Goal: Transaction & Acquisition: Download file/media

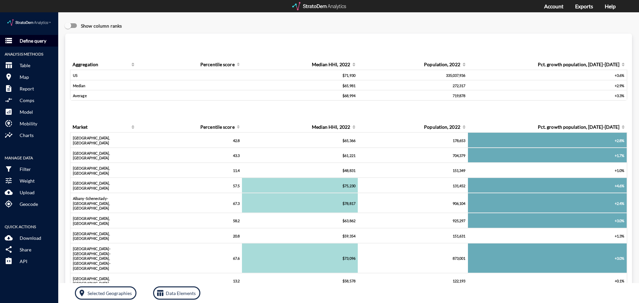
click button "storage Define query"
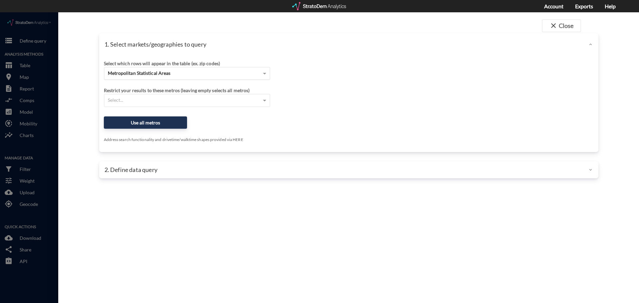
click div "Metropolitan Statistical Areas"
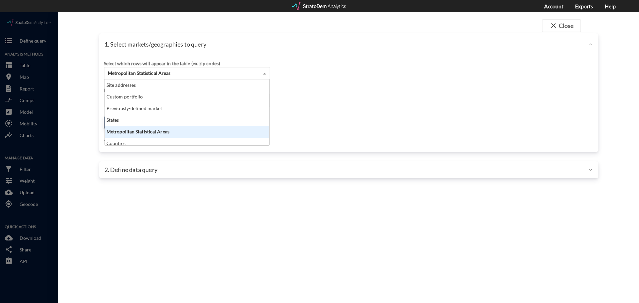
scroll to position [61, 160]
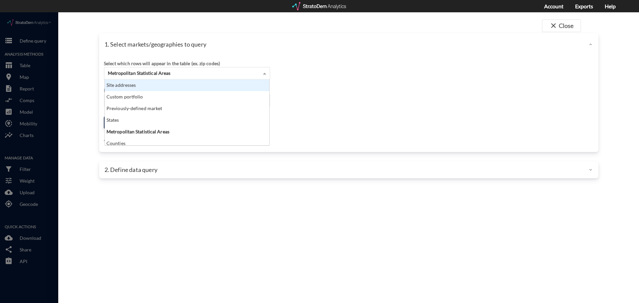
click div "Site addresses"
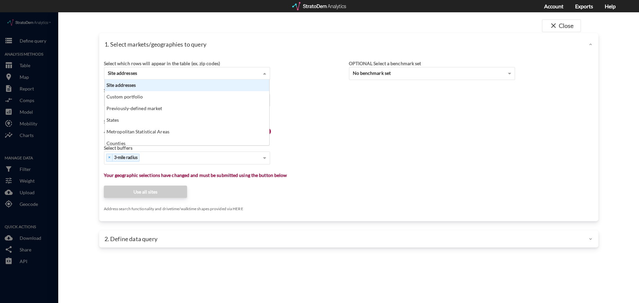
click div "Site addresses"
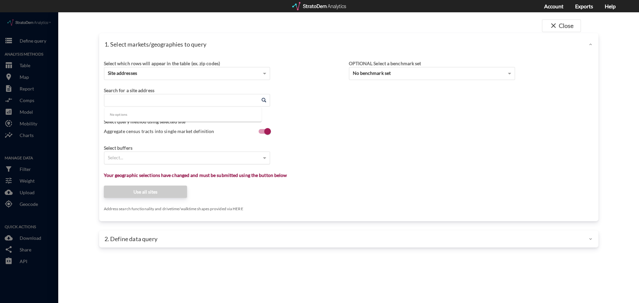
click input "Enter an address"
paste input "[STREET_ADDRESS]"
click li "[STREET_ADDRESS][US_STATE]"
type input "[STREET_ADDRESS][US_STATE]"
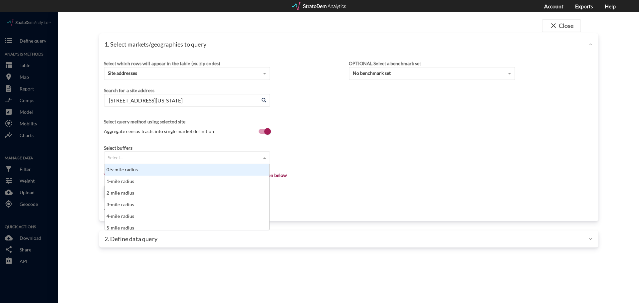
click div "Select..."
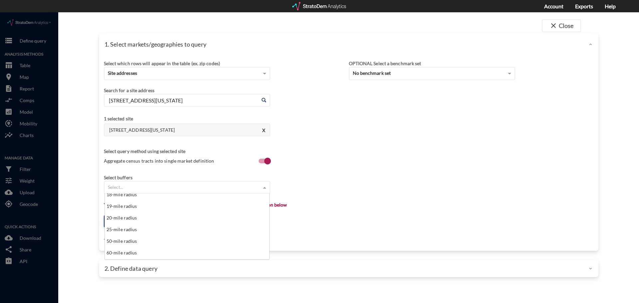
scroll to position [200, 0]
click div "20-mile radius"
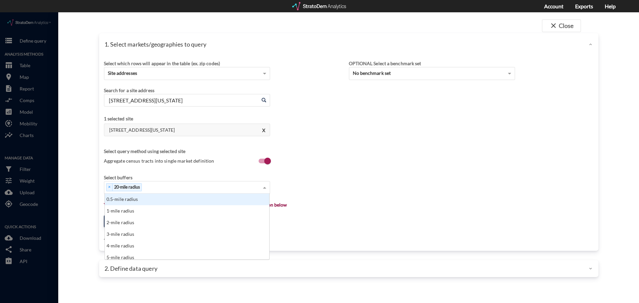
click span
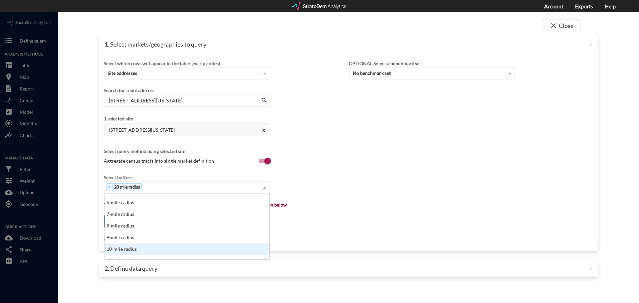
scroll to position [100, 0]
click div "13-mile radius"
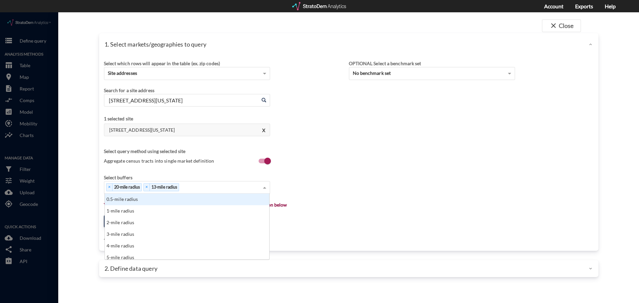
click span
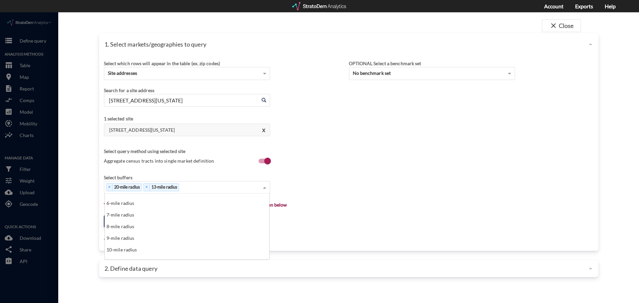
scroll to position [67, 0]
click div "10-mile radius"
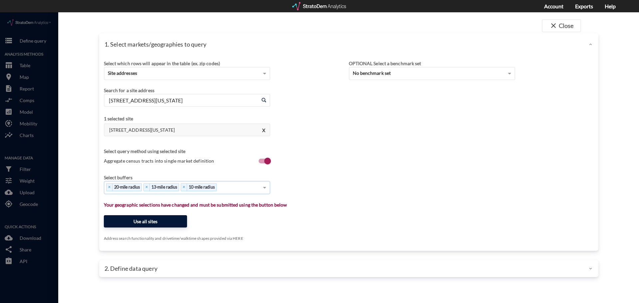
click button "Use all sites"
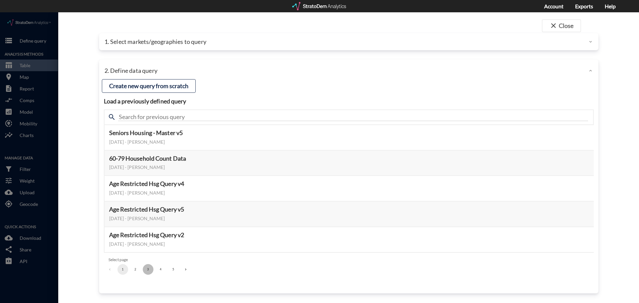
click button "3"
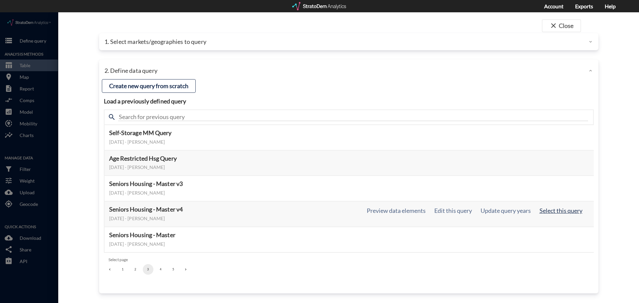
click button "Select this query"
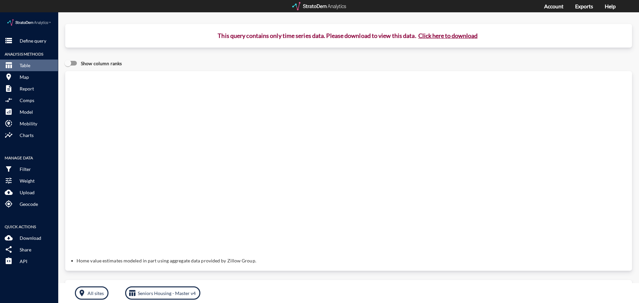
click button "Click here to download"
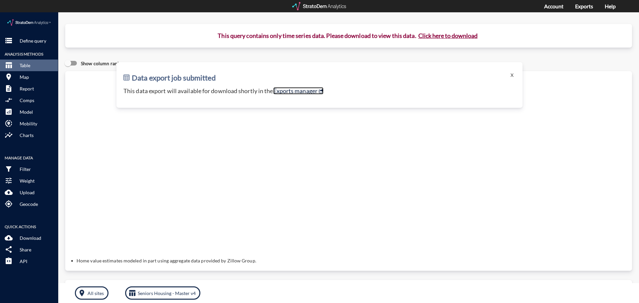
click link "Exports manager"
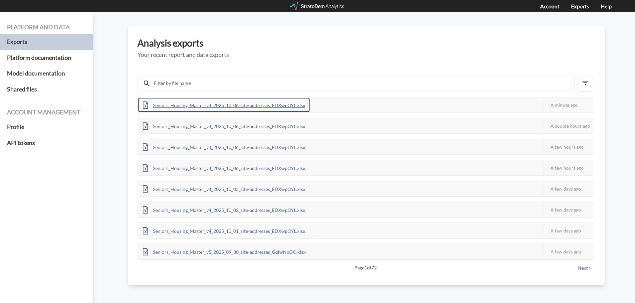
click at [242, 101] on div "Seniors_Housing_Master_v4_2025_10_06_site-addresses_EDXwpOYL.xlsx" at bounding box center [224, 105] width 172 height 15
